Goal: Task Accomplishment & Management: Complete application form

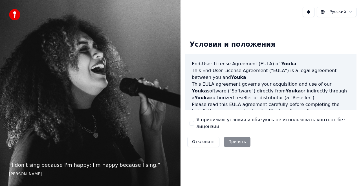
click at [254, 121] on label "Я принимаю условия и обязуюсь не использовать контент без лицензии" at bounding box center [274, 123] width 156 height 14
click at [194, 121] on button "Я принимаю условия и обязуюсь не использовать контент без лицензии" at bounding box center [192, 123] width 5 height 5
click at [236, 137] on button "Принять" at bounding box center [237, 142] width 27 height 10
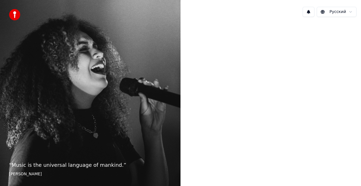
click at [236, 137] on div at bounding box center [271, 92] width 181 height 142
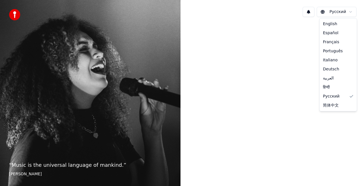
click at [338, 11] on html "“ Music is the universal language of mankind. ” [PERSON_NAME] Русский English E…" at bounding box center [180, 93] width 361 height 186
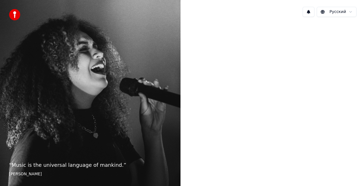
click at [280, 100] on html "“ Music is the universal language of mankind. ” [PERSON_NAME] Русский" at bounding box center [180, 93] width 361 height 186
click at [80, 146] on div "“ Music is the universal language of mankind. ” [PERSON_NAME]" at bounding box center [90, 93] width 181 height 186
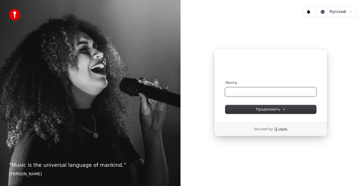
click at [237, 93] on input "Почта" at bounding box center [270, 91] width 91 height 8
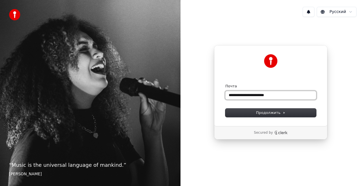
click at [225, 83] on button "submit" at bounding box center [225, 83] width 0 height 0
type input "**********"
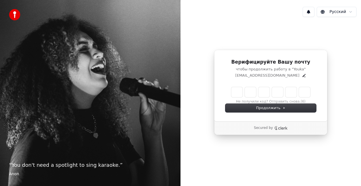
click at [236, 94] on input "Enter verification code" at bounding box center [270, 92] width 79 height 10
type input "******"
